Goal: Task Accomplishment & Management: Manage account settings

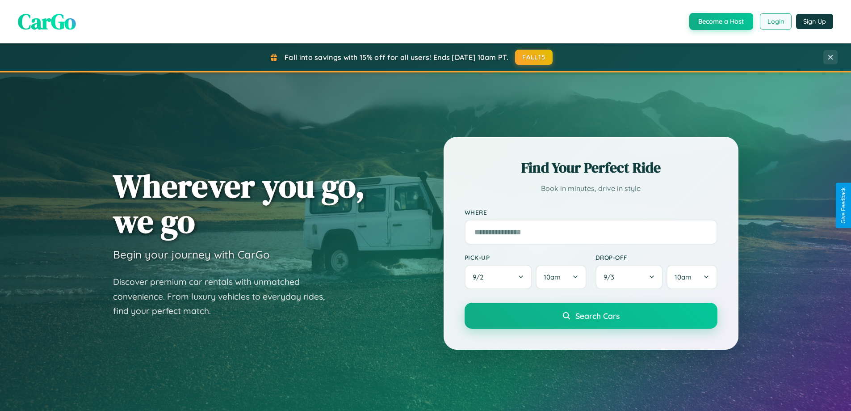
click at [775, 21] on button "Login" at bounding box center [776, 21] width 32 height 16
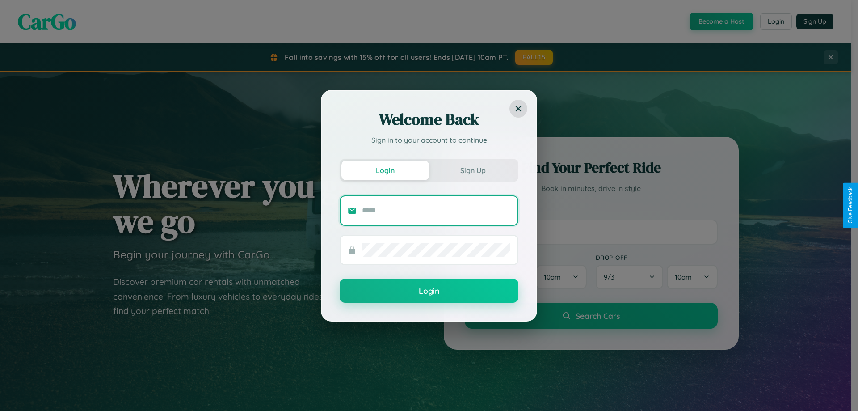
click at [436, 210] on input "text" at bounding box center [436, 210] width 148 height 14
type input "**********"
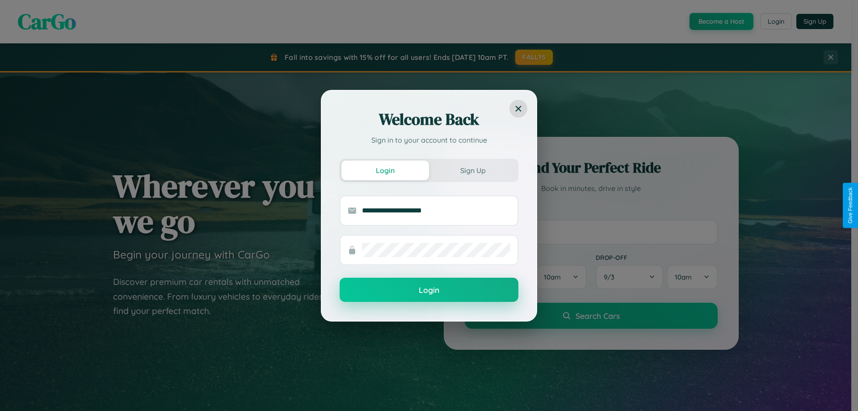
click at [429, 290] on button "Login" at bounding box center [429, 290] width 179 height 24
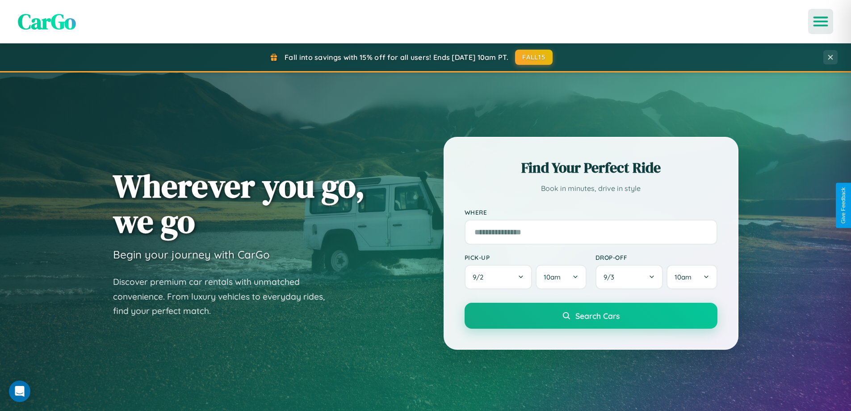
click at [821, 21] on icon "Open menu" at bounding box center [821, 21] width 13 height 8
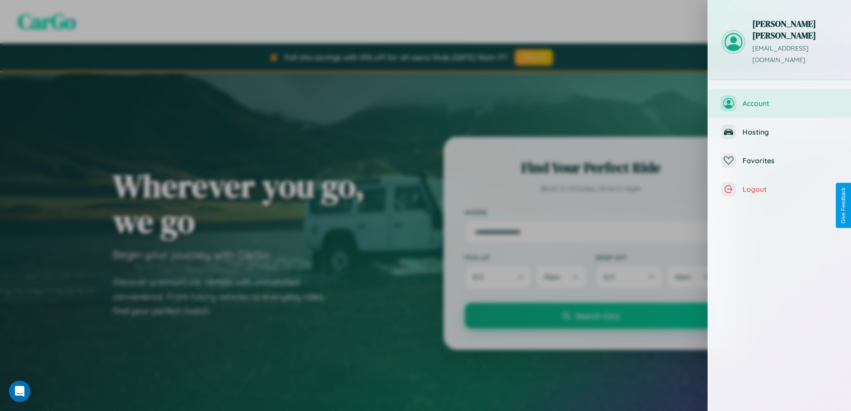
click at [780, 99] on span "Account" at bounding box center [790, 103] width 95 height 9
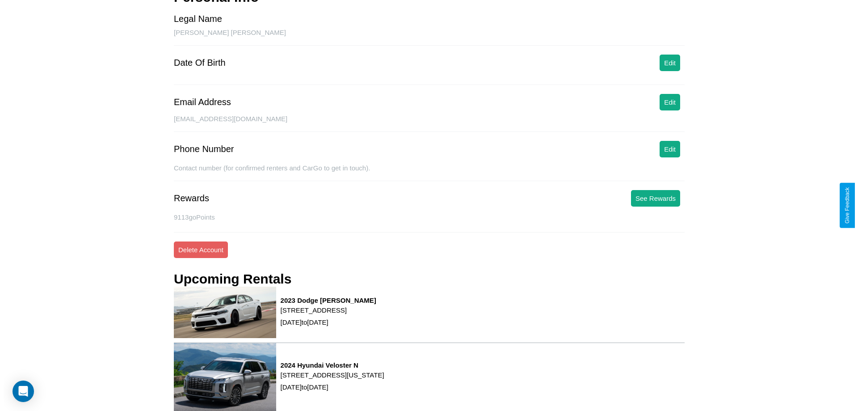
scroll to position [114, 0]
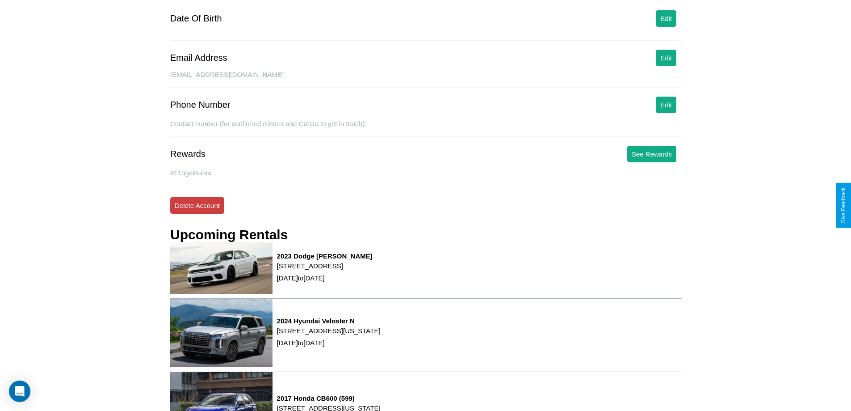
click at [197, 205] on button "Delete Account" at bounding box center [197, 205] width 54 height 17
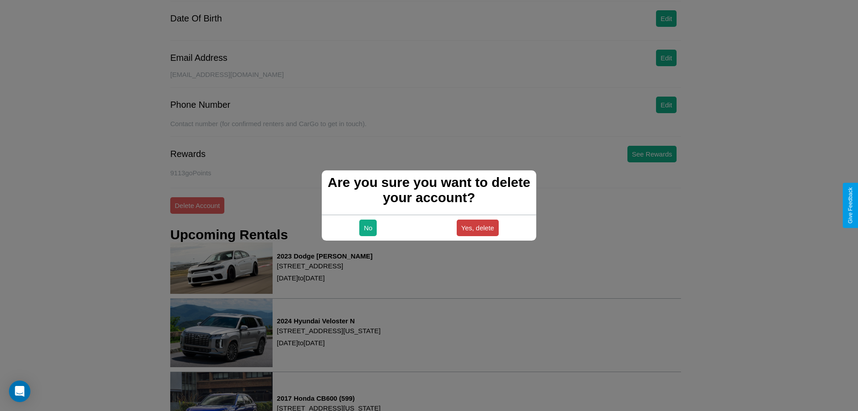
click at [477, 228] on button "Yes, delete" at bounding box center [478, 227] width 42 height 17
